Goal: Information Seeking & Learning: Understand process/instructions

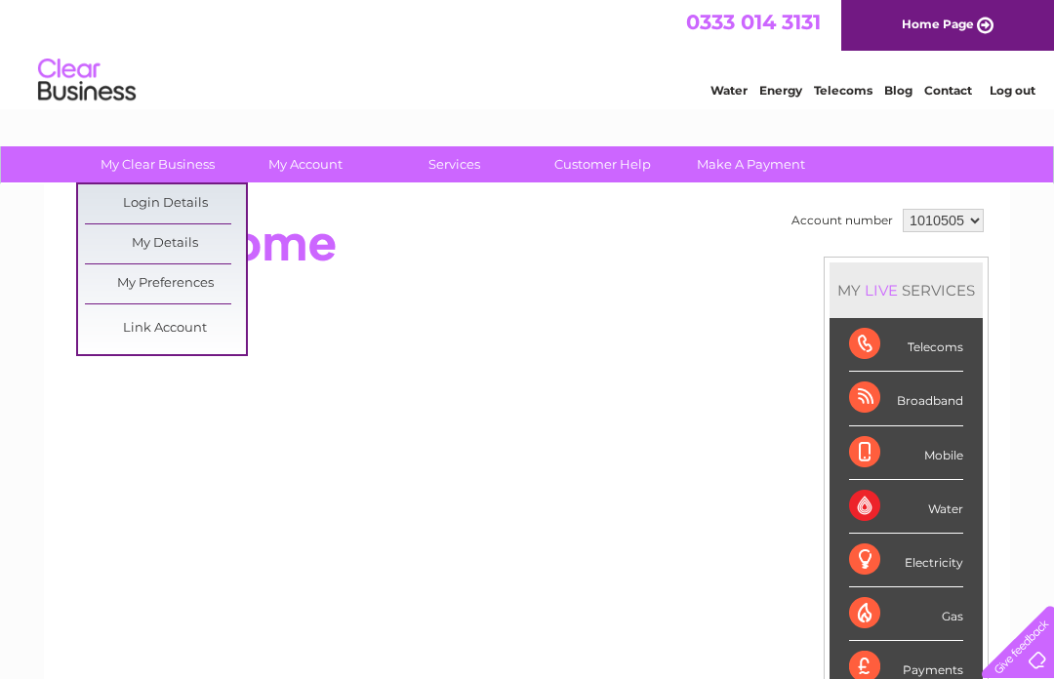
click at [924, 98] on link "Login Details" at bounding box center [948, 88] width 48 height 20
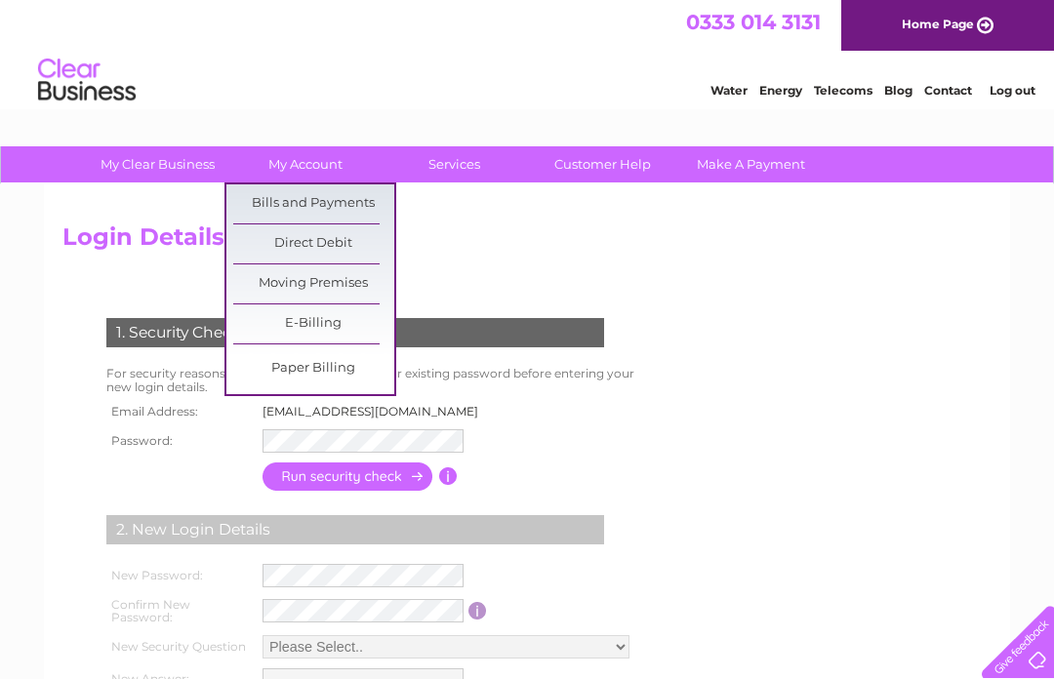
click at [369, 197] on link "Bills and Payments" at bounding box center [313, 203] width 161 height 39
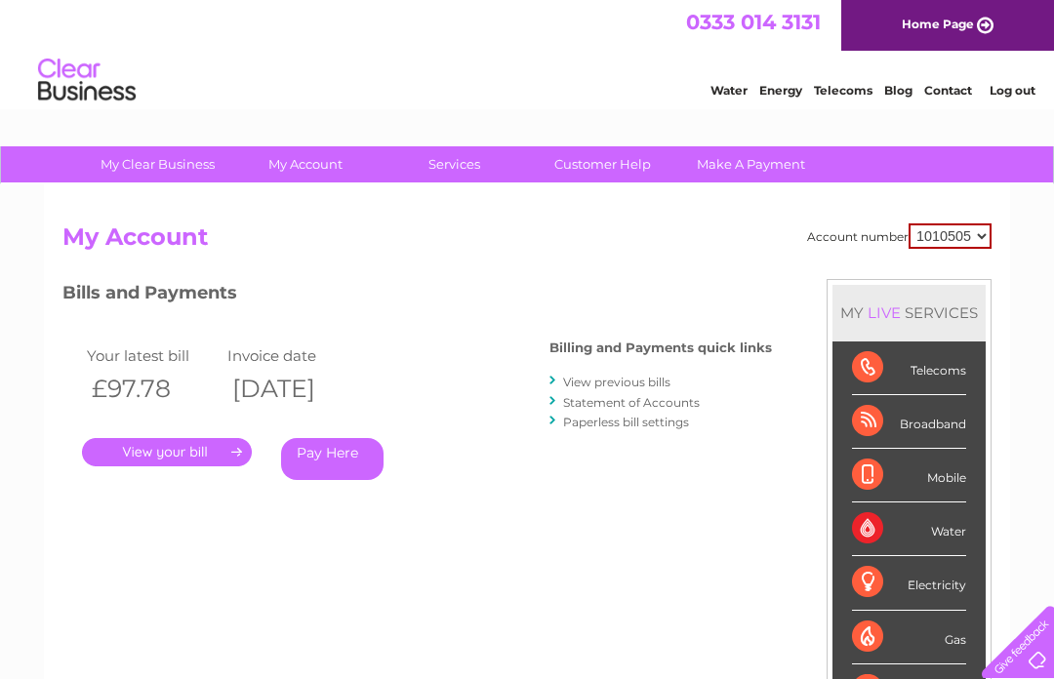
click at [608, 162] on link "Customer Help" at bounding box center [602, 164] width 161 height 36
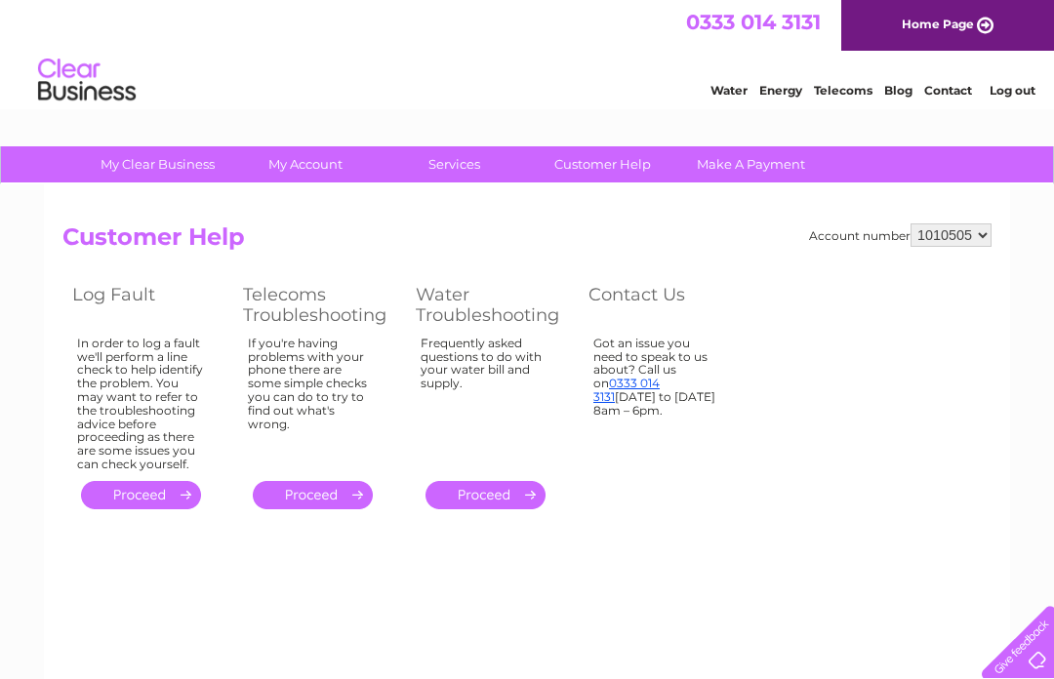
click at [330, 481] on link "." at bounding box center [313, 495] width 120 height 28
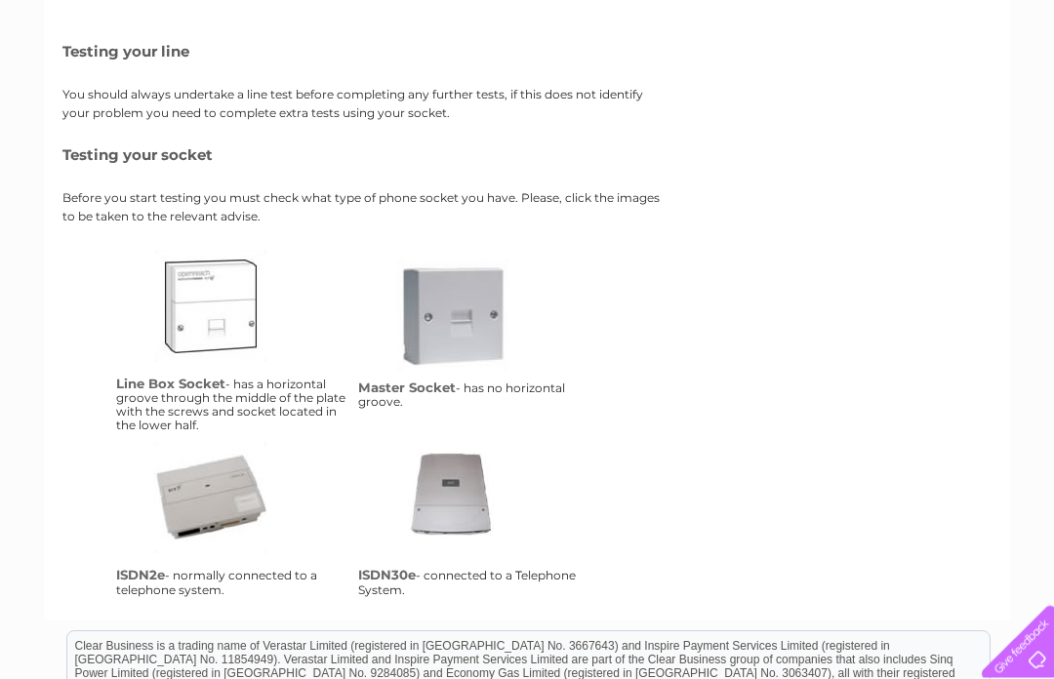
scroll to position [261, 0]
click at [220, 318] on link "lbs" at bounding box center [232, 328] width 156 height 156
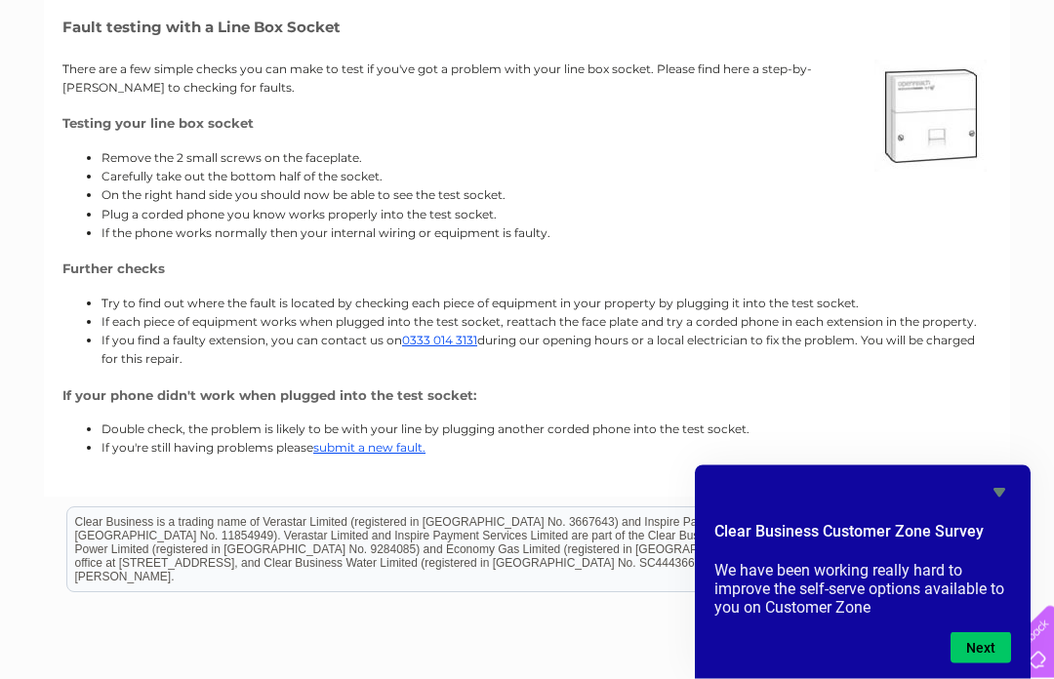
scroll to position [266, 0]
